Goal: Find specific page/section: Find specific page/section

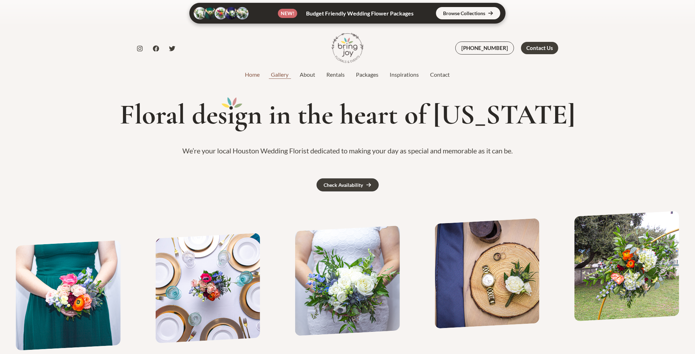
click at [279, 74] on link "Gallery" at bounding box center [280, 74] width 29 height 8
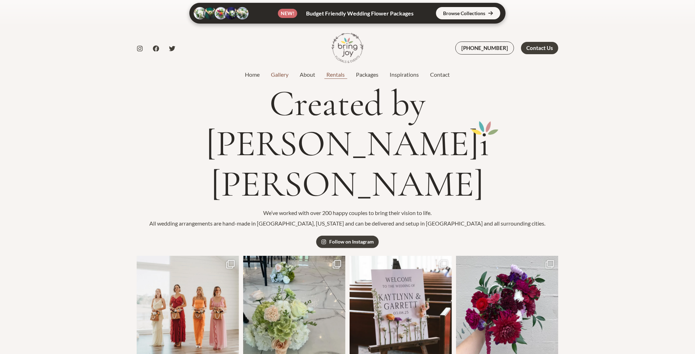
click at [333, 74] on link "Rentals" at bounding box center [336, 74] width 30 height 8
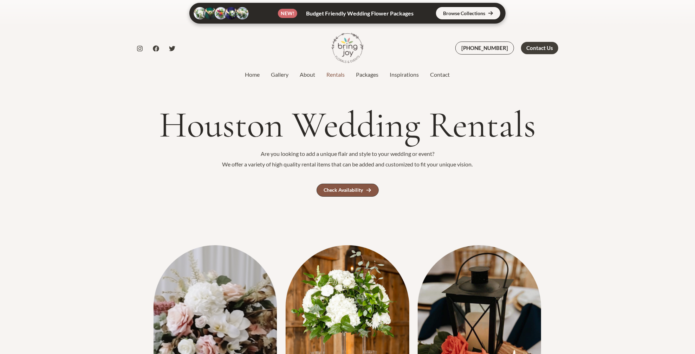
click at [346, 186] on link "Check Availability" at bounding box center [348, 189] width 62 height 13
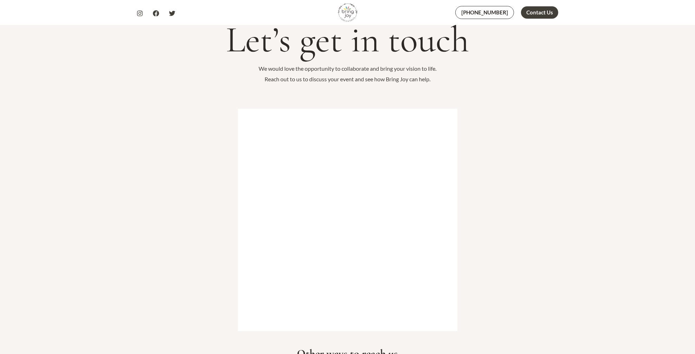
scroll to position [176, 0]
